Goal: Task Accomplishment & Management: Manage account settings

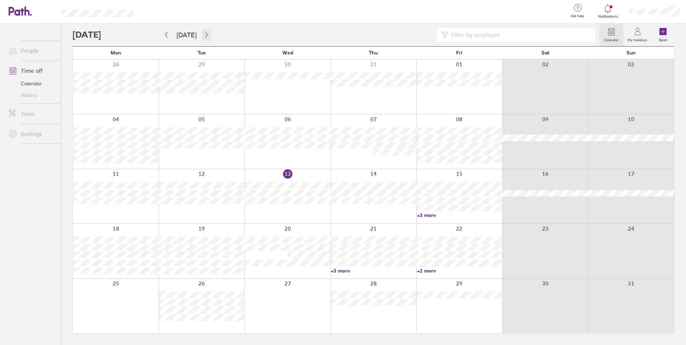
click at [203, 29] on button "button" at bounding box center [206, 35] width 9 height 12
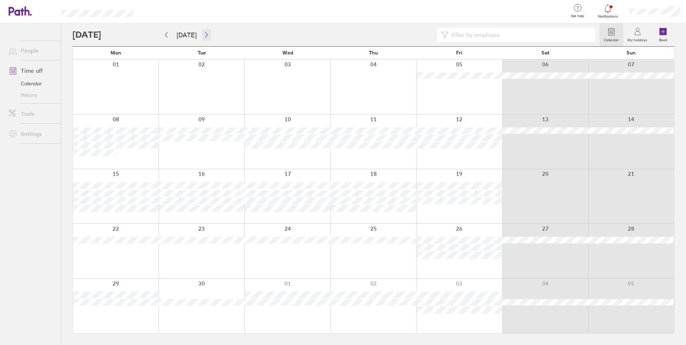
click at [207, 34] on button "button" at bounding box center [206, 35] width 9 height 12
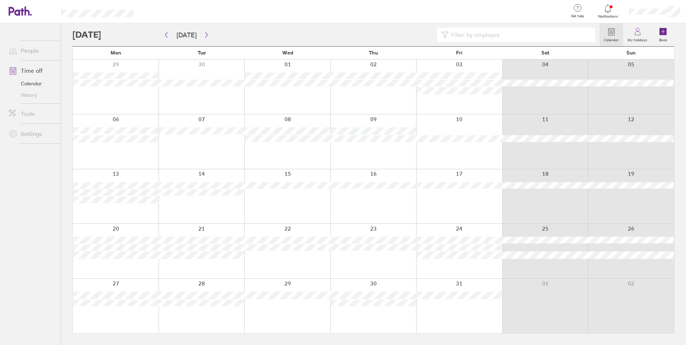
click at [442, 157] on div at bounding box center [459, 141] width 86 height 55
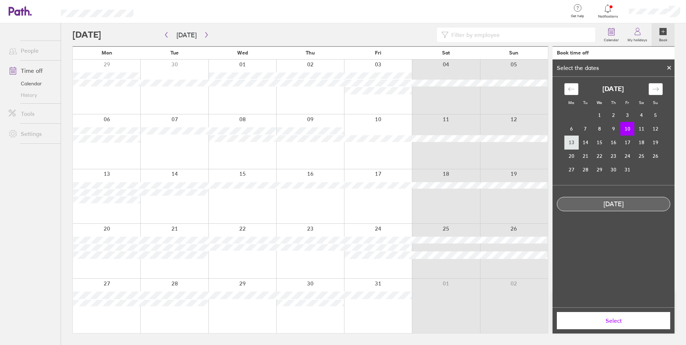
click at [567, 141] on td "13" at bounding box center [572, 143] width 14 height 14
click at [628, 128] on td "10" at bounding box center [628, 129] width 14 height 14
click at [634, 320] on span "Select" at bounding box center [613, 321] width 103 height 6
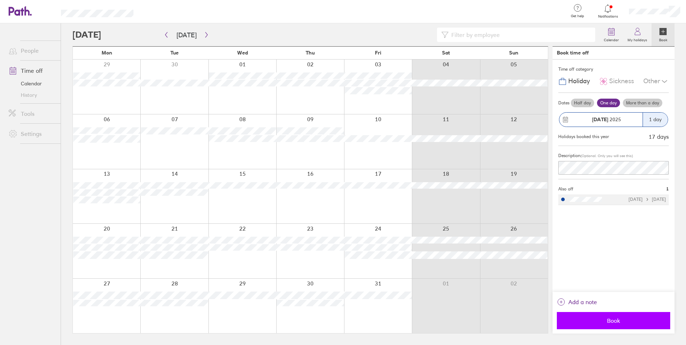
click at [623, 318] on span "Book" at bounding box center [613, 321] width 103 height 6
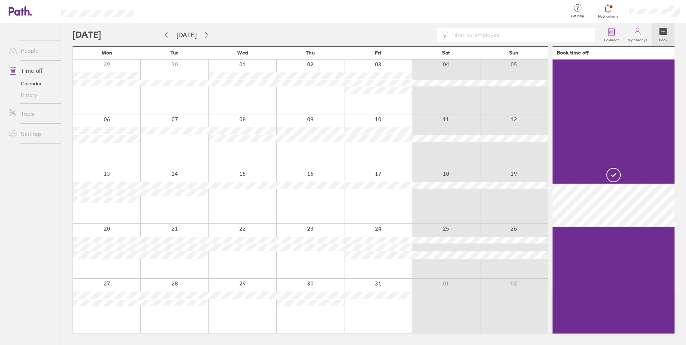
click at [120, 213] on div at bounding box center [106, 196] width 67 height 55
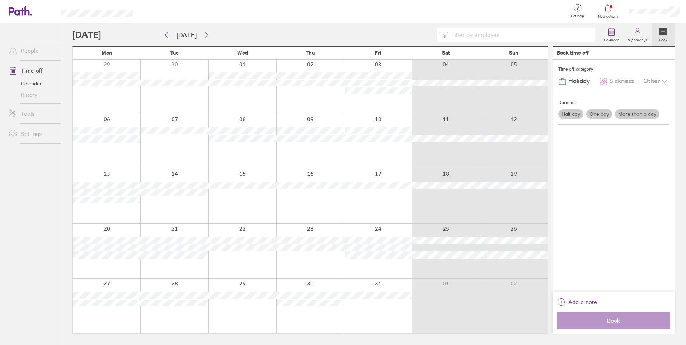
click at [122, 215] on div at bounding box center [106, 196] width 67 height 55
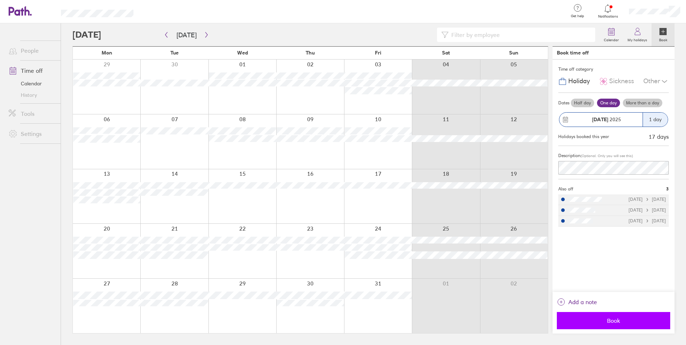
click at [627, 321] on span "Book" at bounding box center [613, 321] width 103 height 6
